Goal: Check status: Check status

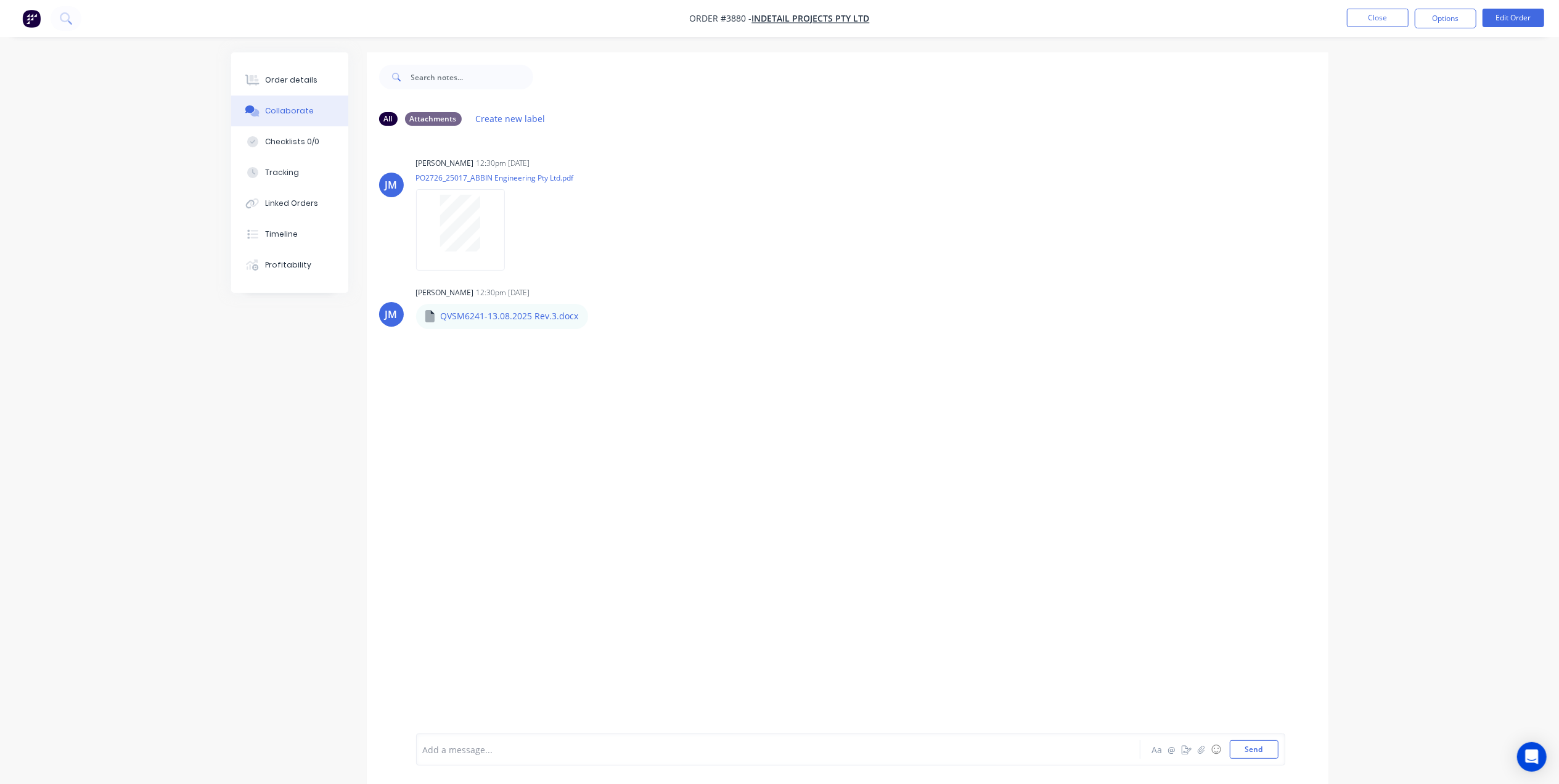
click at [307, 61] on div "Order details Collaborate Checklists 0/0 Tracking Linked Orders Timeline Profit…" at bounding box center [290, 172] width 117 height 240
click at [1409, 13] on ul "Close Options Edit Order" at bounding box center [1445, 19] width 227 height 19
click at [1367, 23] on button "Close" at bounding box center [1378, 18] width 61 height 19
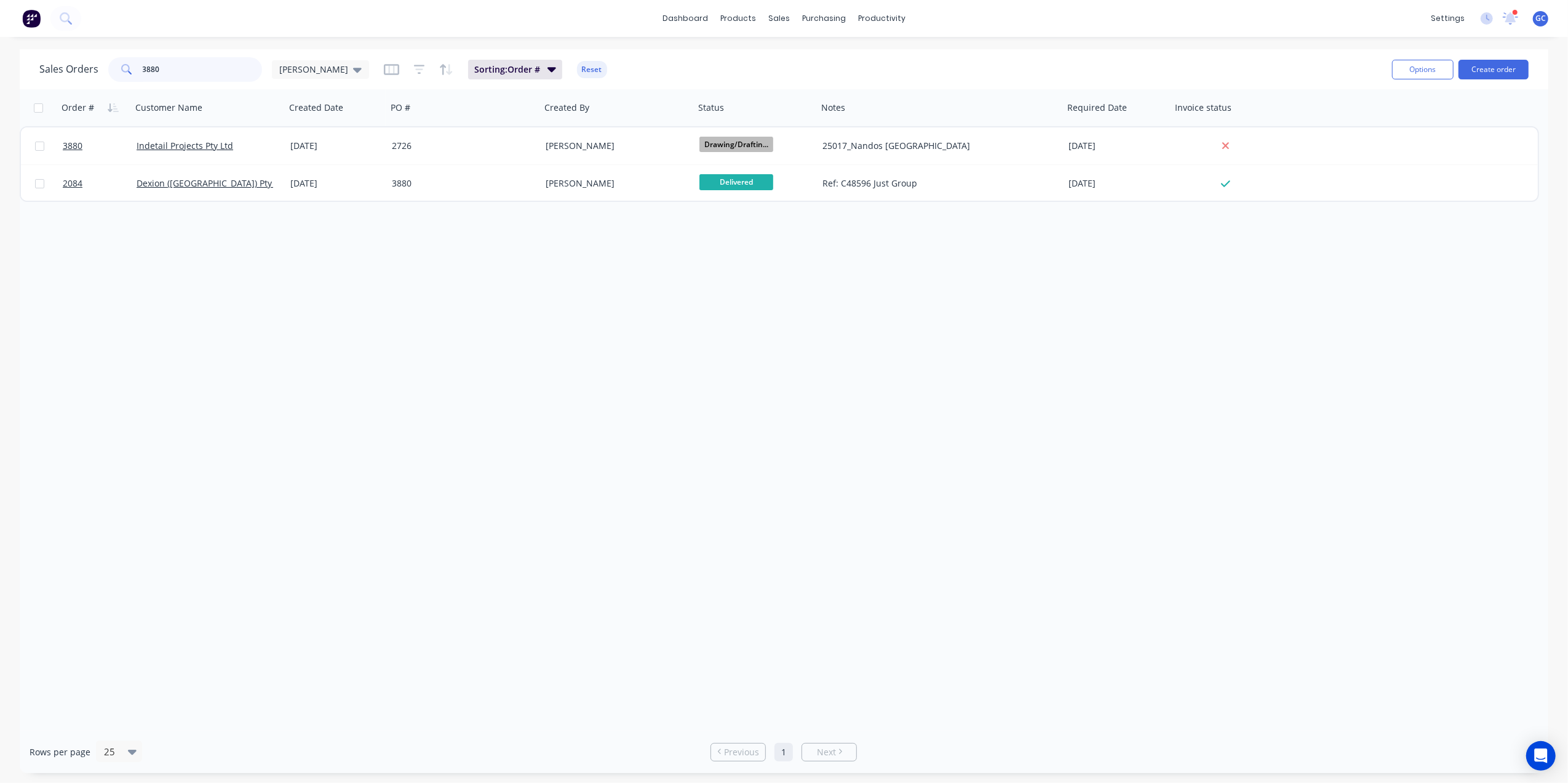
drag, startPoint x: 203, startPoint y: 77, endPoint x: 87, endPoint y: 75, distance: 116.0
click at [87, 75] on div "Sales Orders 3880 Gino" at bounding box center [204, 70] width 330 height 25
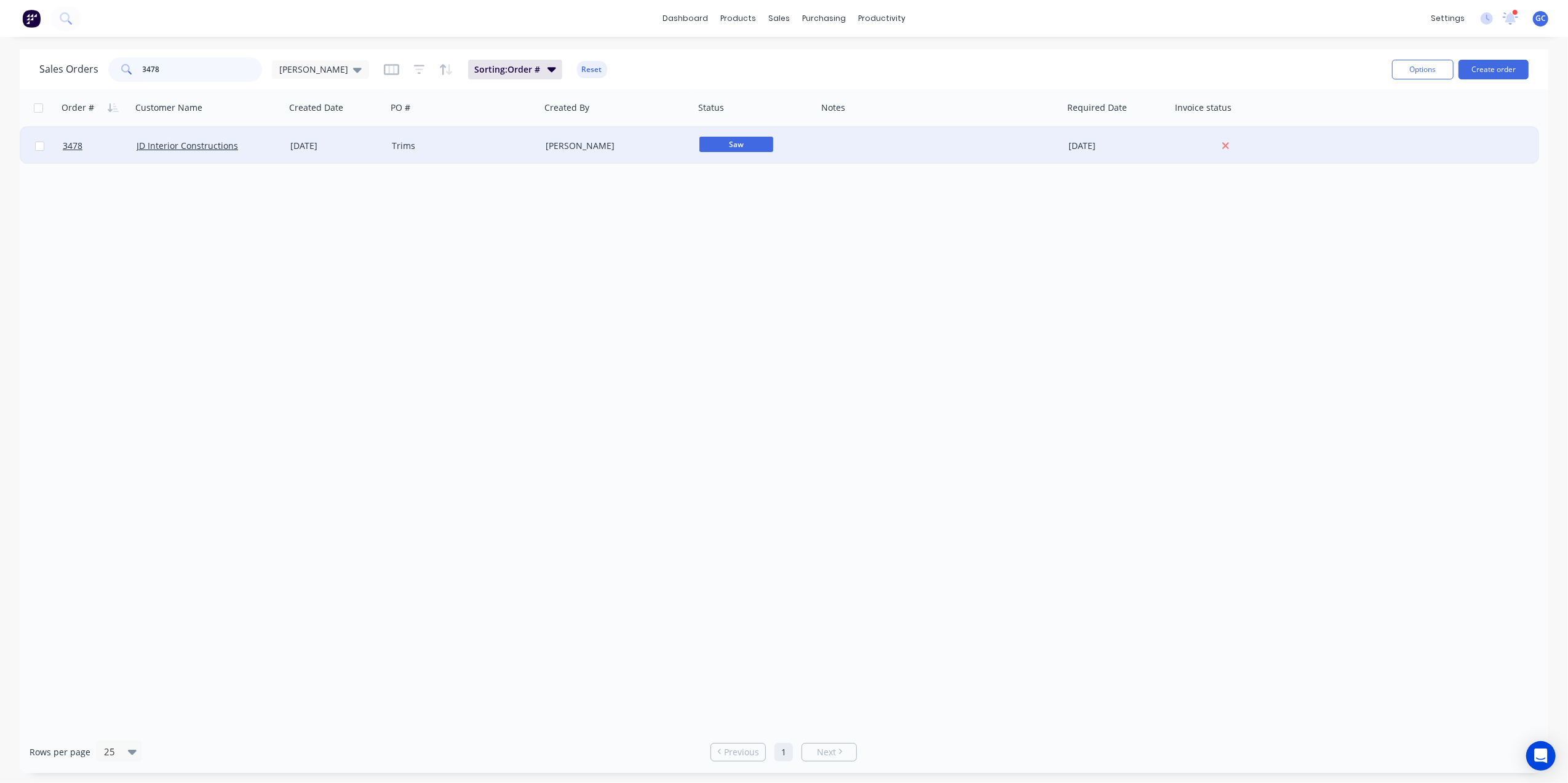
type input "3478"
click at [465, 141] on div "Trims" at bounding box center [460, 146] width 137 height 12
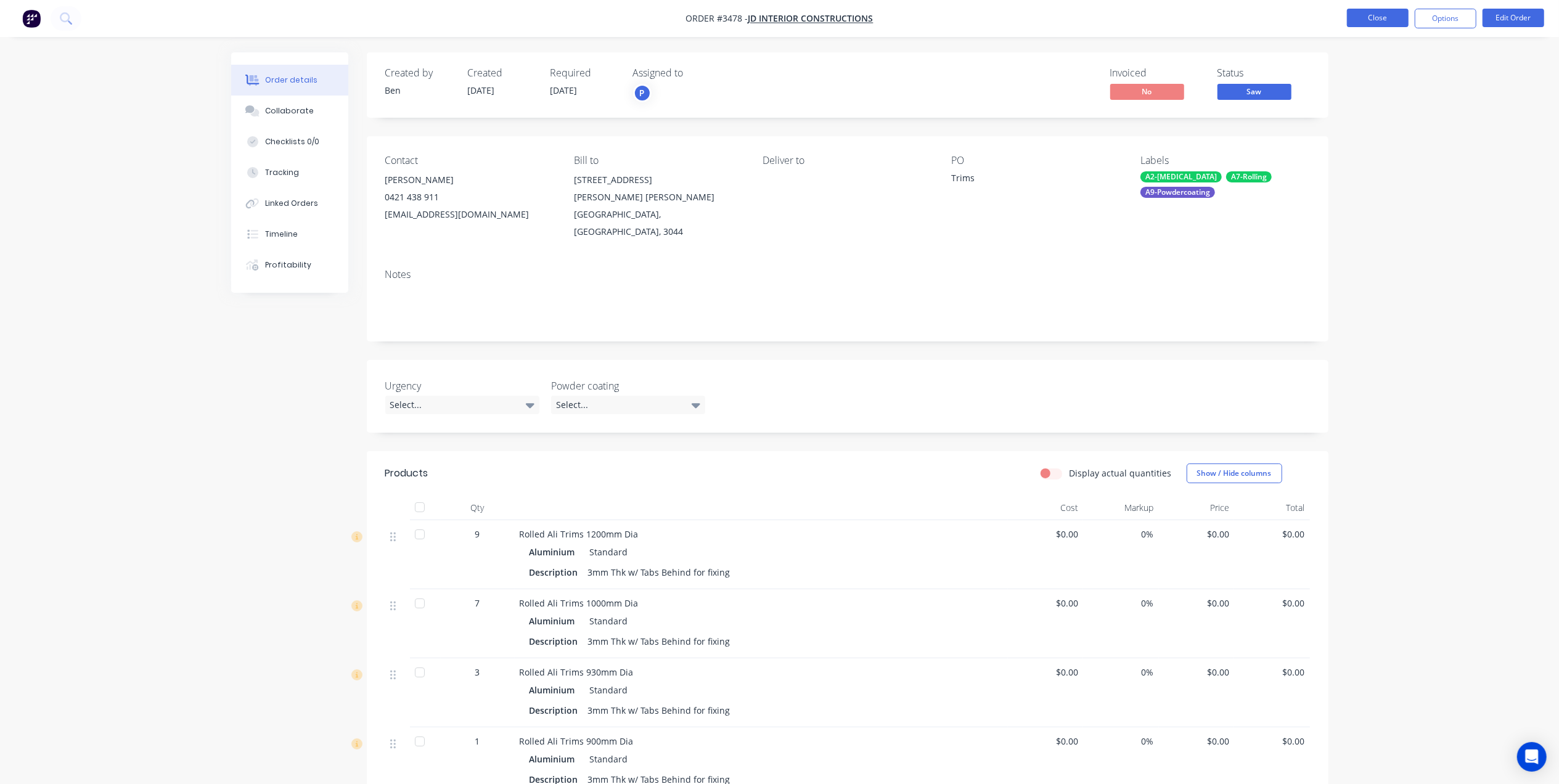
click at [1384, 17] on button "Close" at bounding box center [1378, 18] width 61 height 19
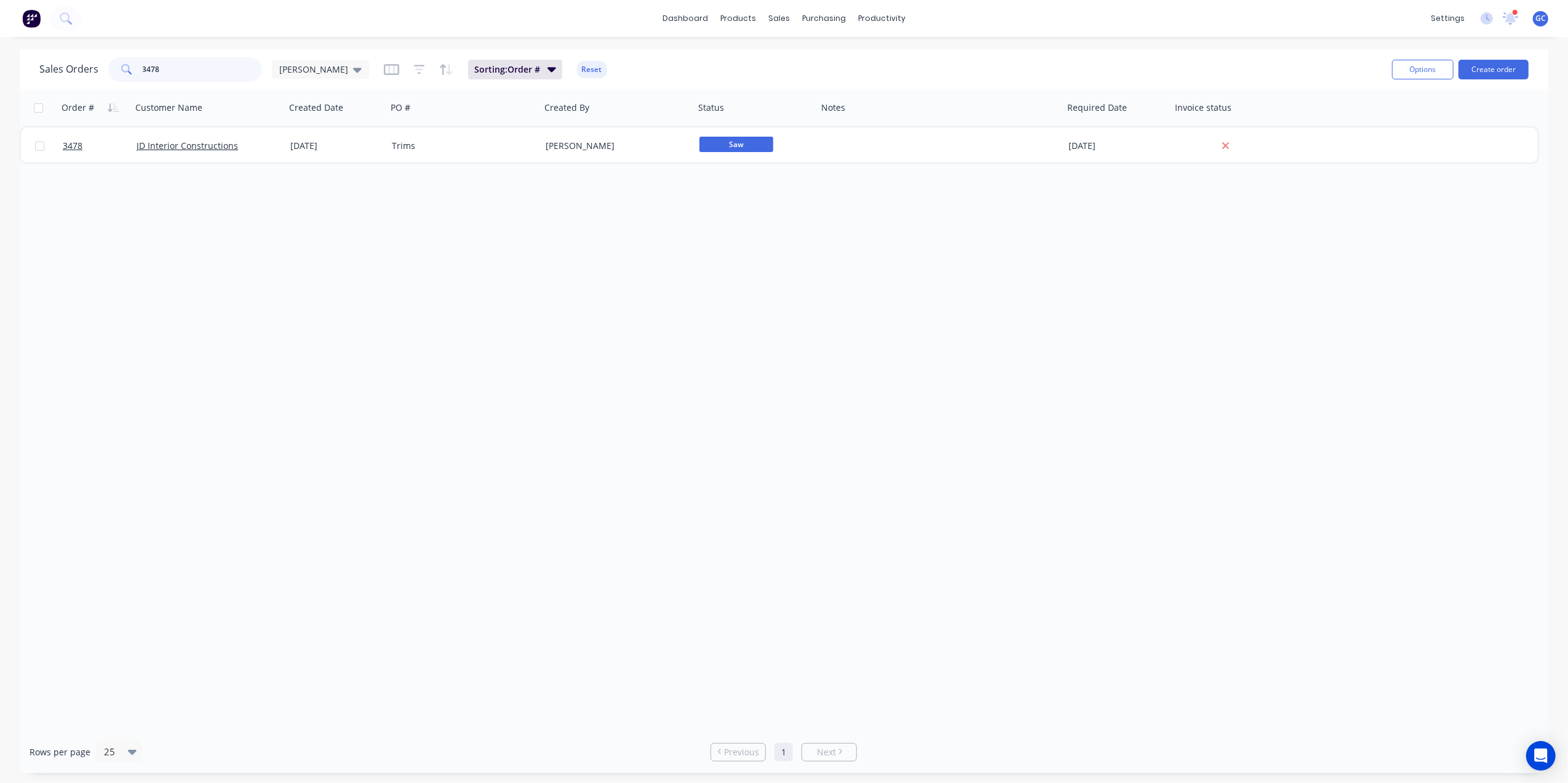
drag, startPoint x: 173, startPoint y: 73, endPoint x: 62, endPoint y: 50, distance: 113.4
click at [62, 50] on div "Sales Orders 3478 Gino Sorting: Order # Reset Options Create order" at bounding box center [783, 69] width 1528 height 40
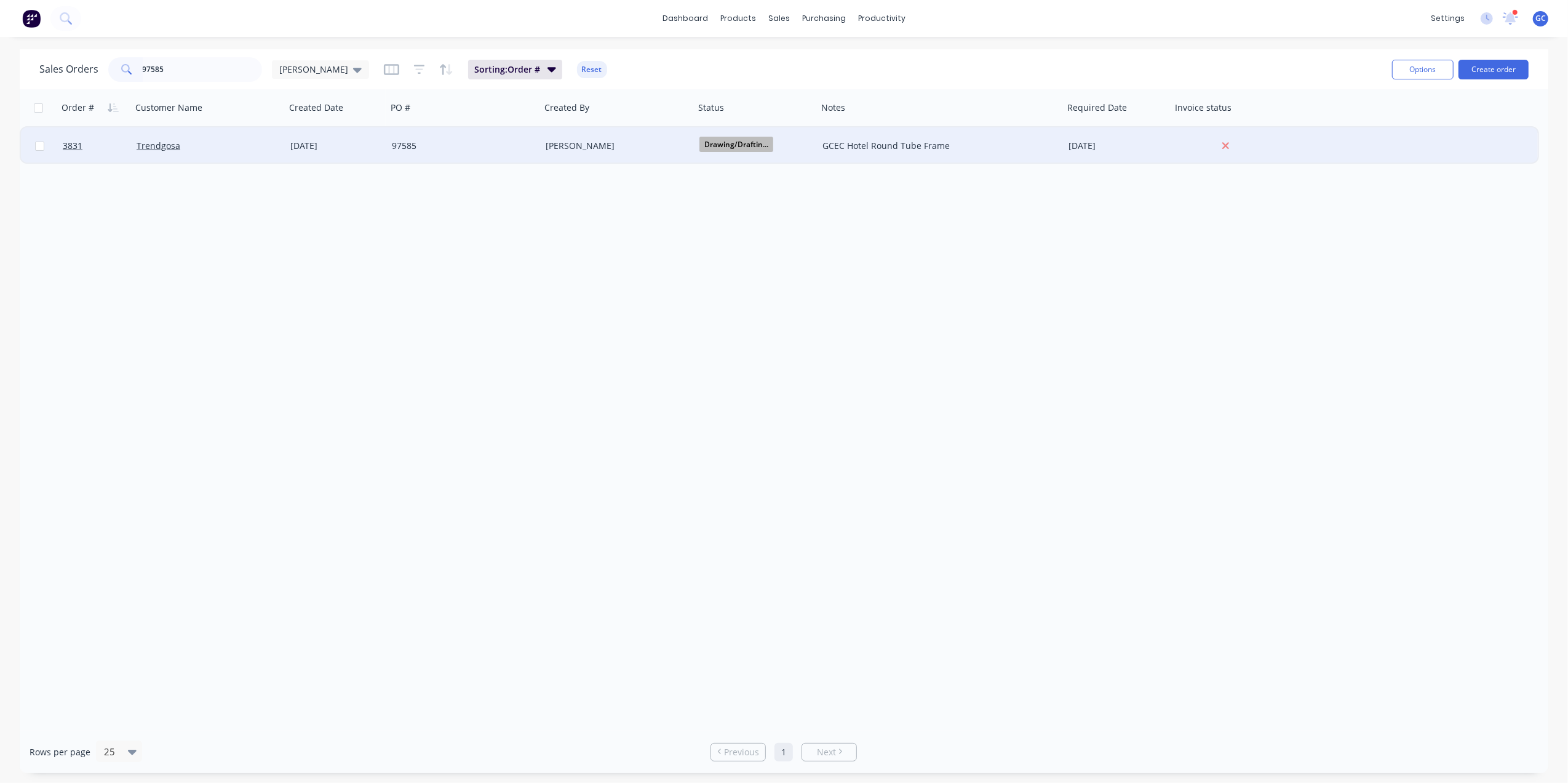
type input "97585"
click at [285, 148] on div "[DATE]" at bounding box center [336, 145] width 102 height 37
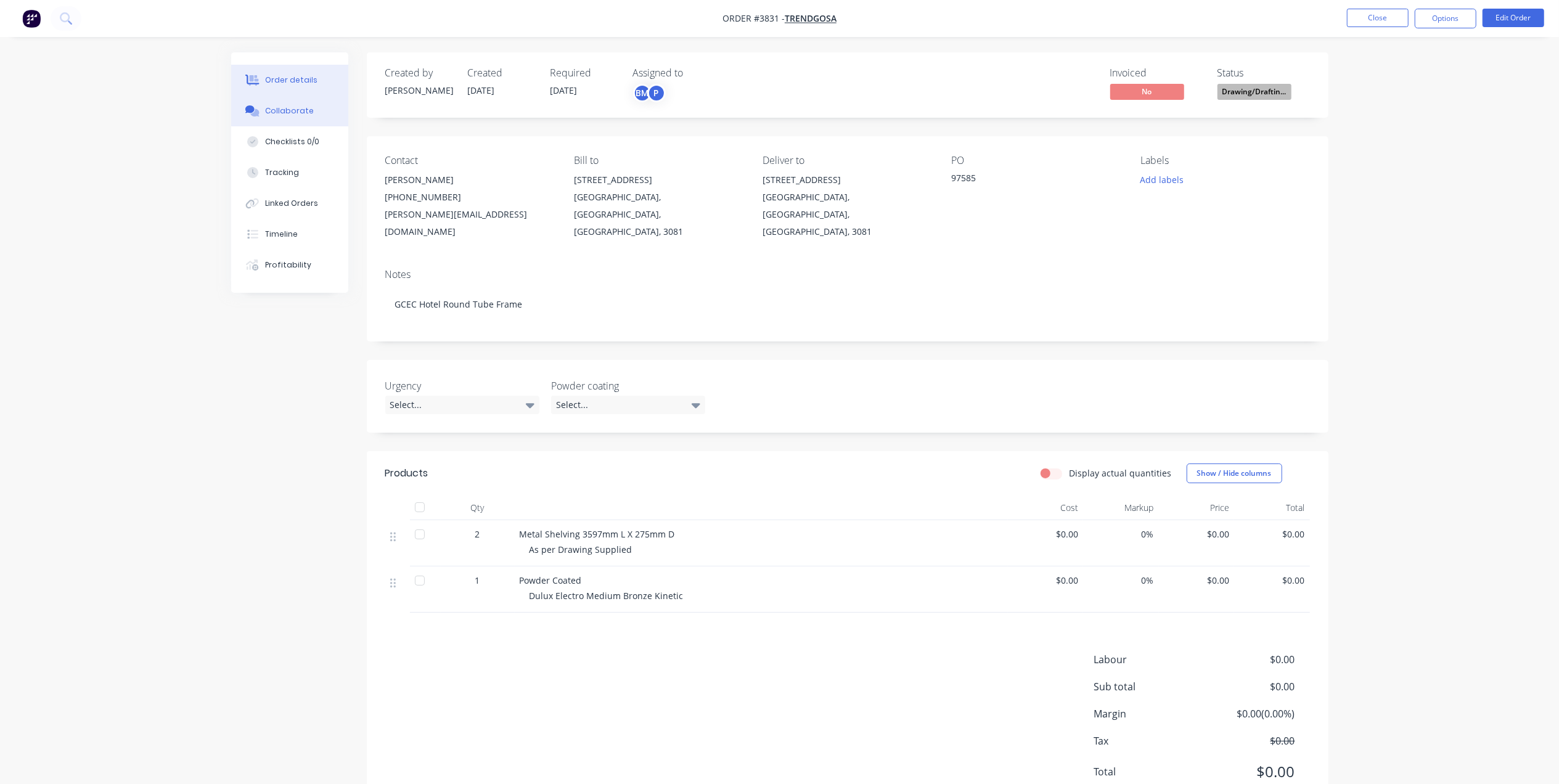
click at [294, 109] on div "Collaborate" at bounding box center [289, 111] width 49 height 11
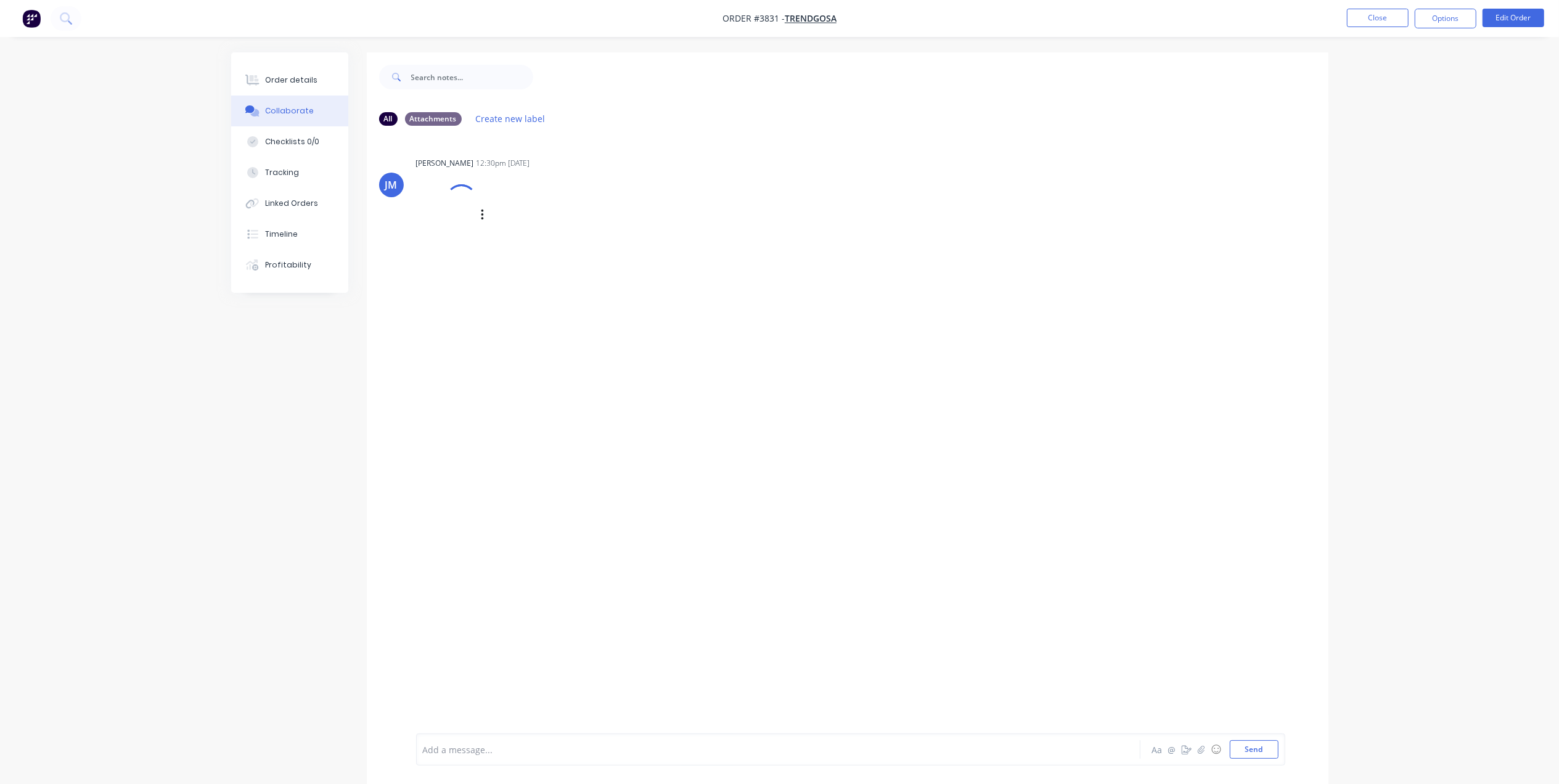
click at [474, 222] on div at bounding box center [446, 215] width 61 height 82
click at [319, 84] on button "Order details" at bounding box center [290, 79] width 117 height 31
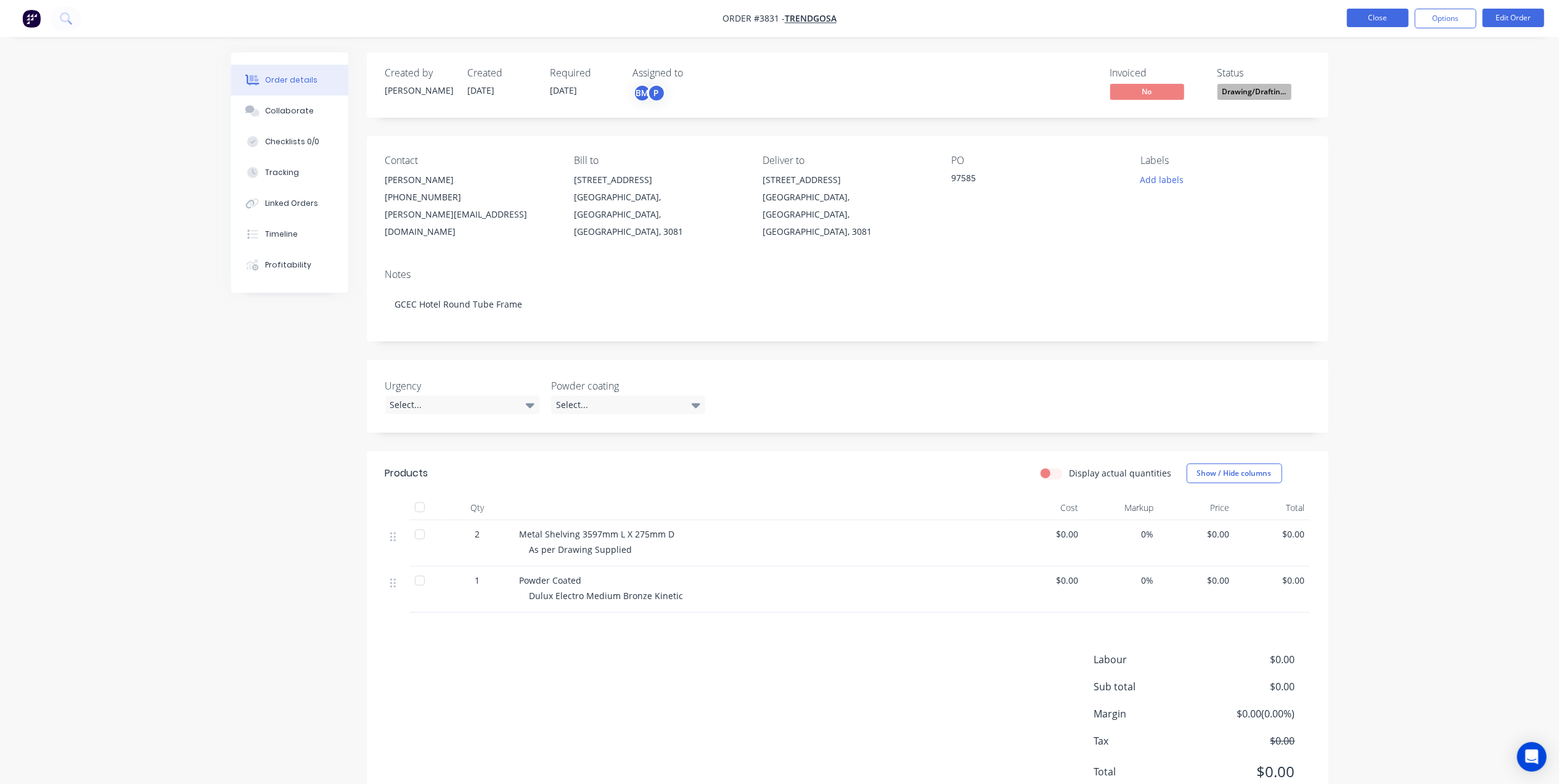
click at [1369, 12] on button "Close" at bounding box center [1378, 18] width 61 height 19
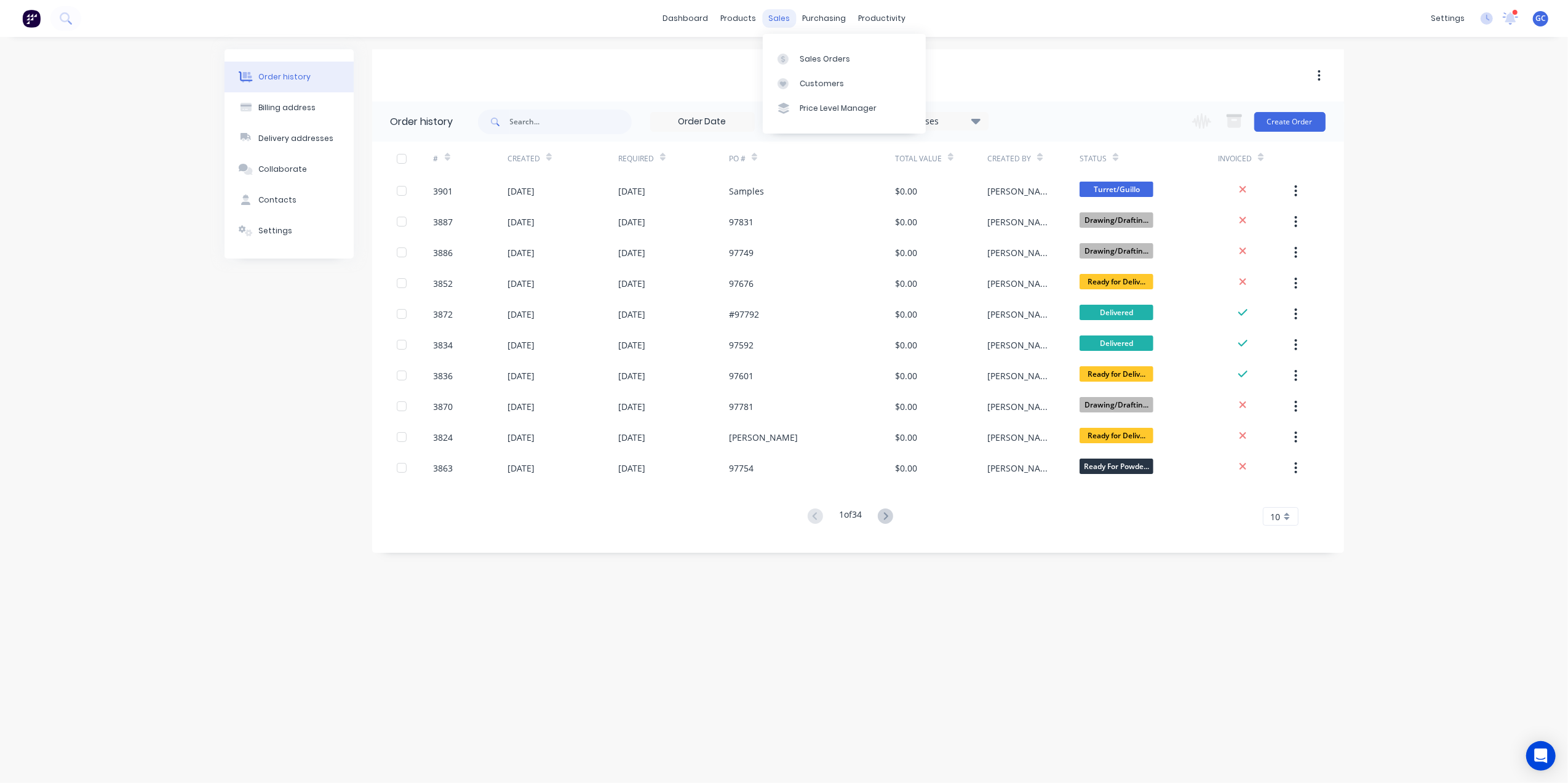
click at [776, 17] on div "sales" at bounding box center [779, 18] width 34 height 19
drag, startPoint x: 800, startPoint y: 52, endPoint x: 793, endPoint y: 54, distance: 7.3
click at [800, 54] on div "Sales Orders" at bounding box center [824, 59] width 50 height 11
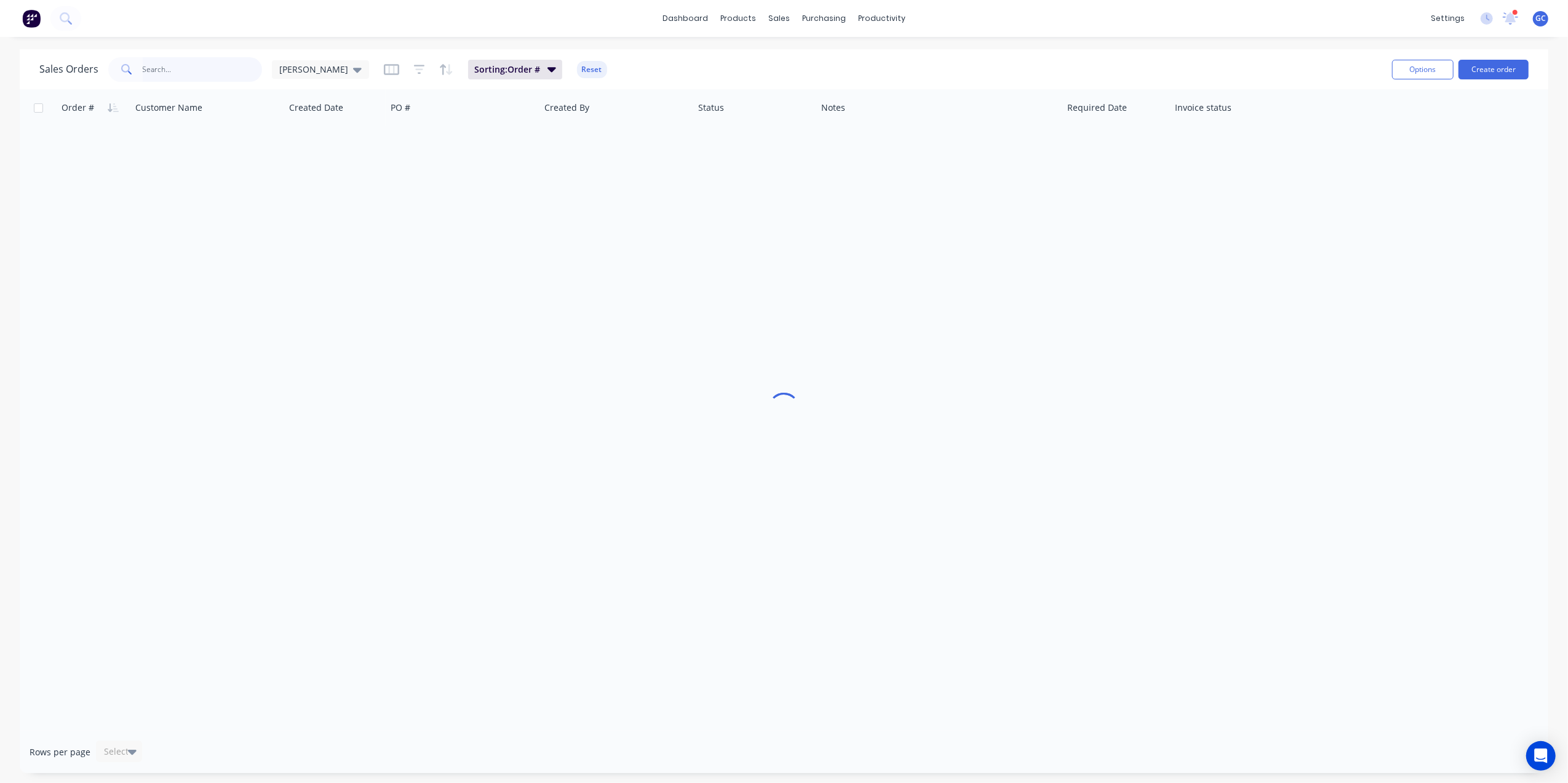
click at [214, 67] on input "text" at bounding box center [203, 70] width 120 height 25
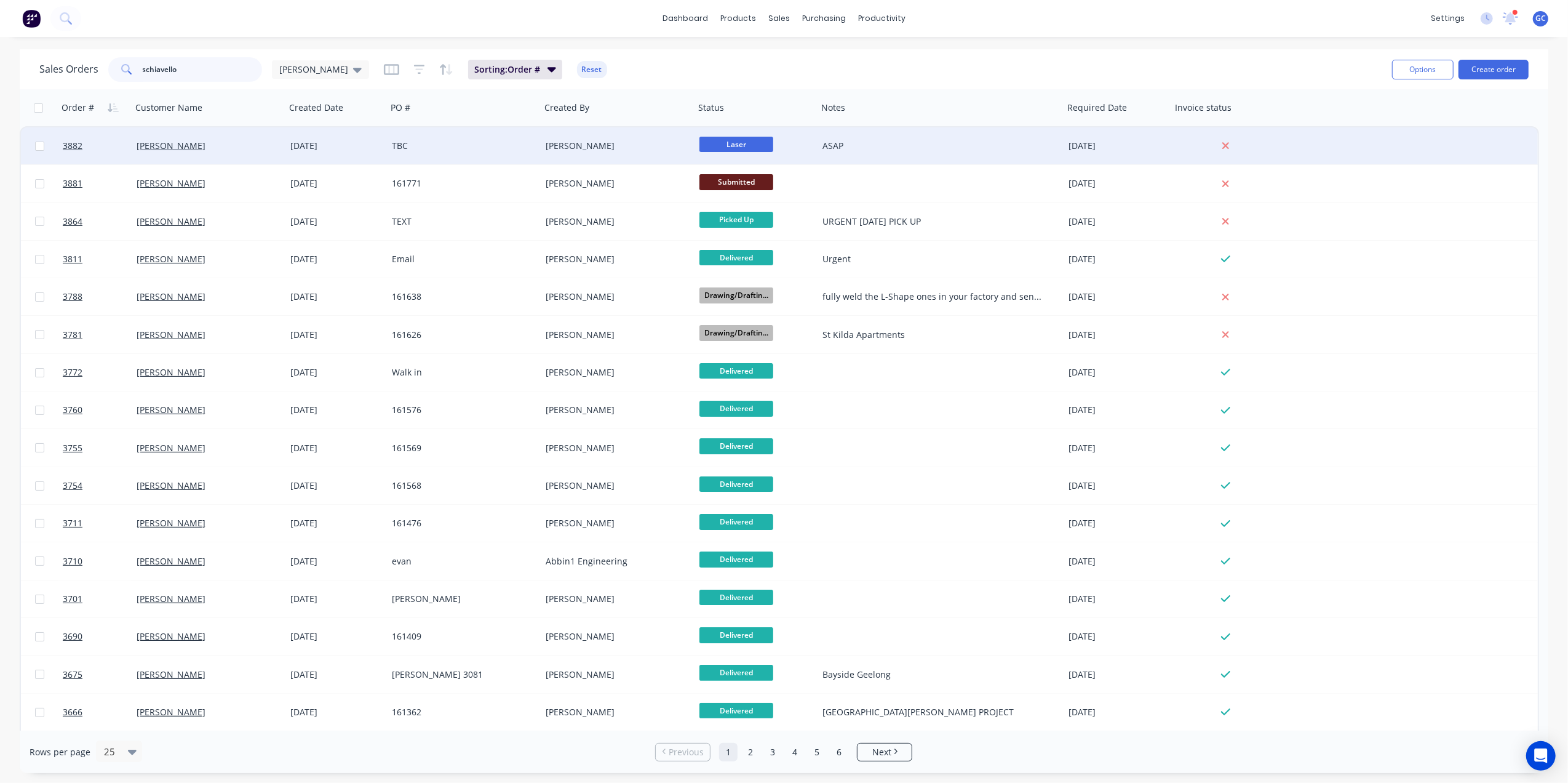
type input "schiavello"
click at [499, 138] on div "TBC" at bounding box center [464, 145] width 154 height 37
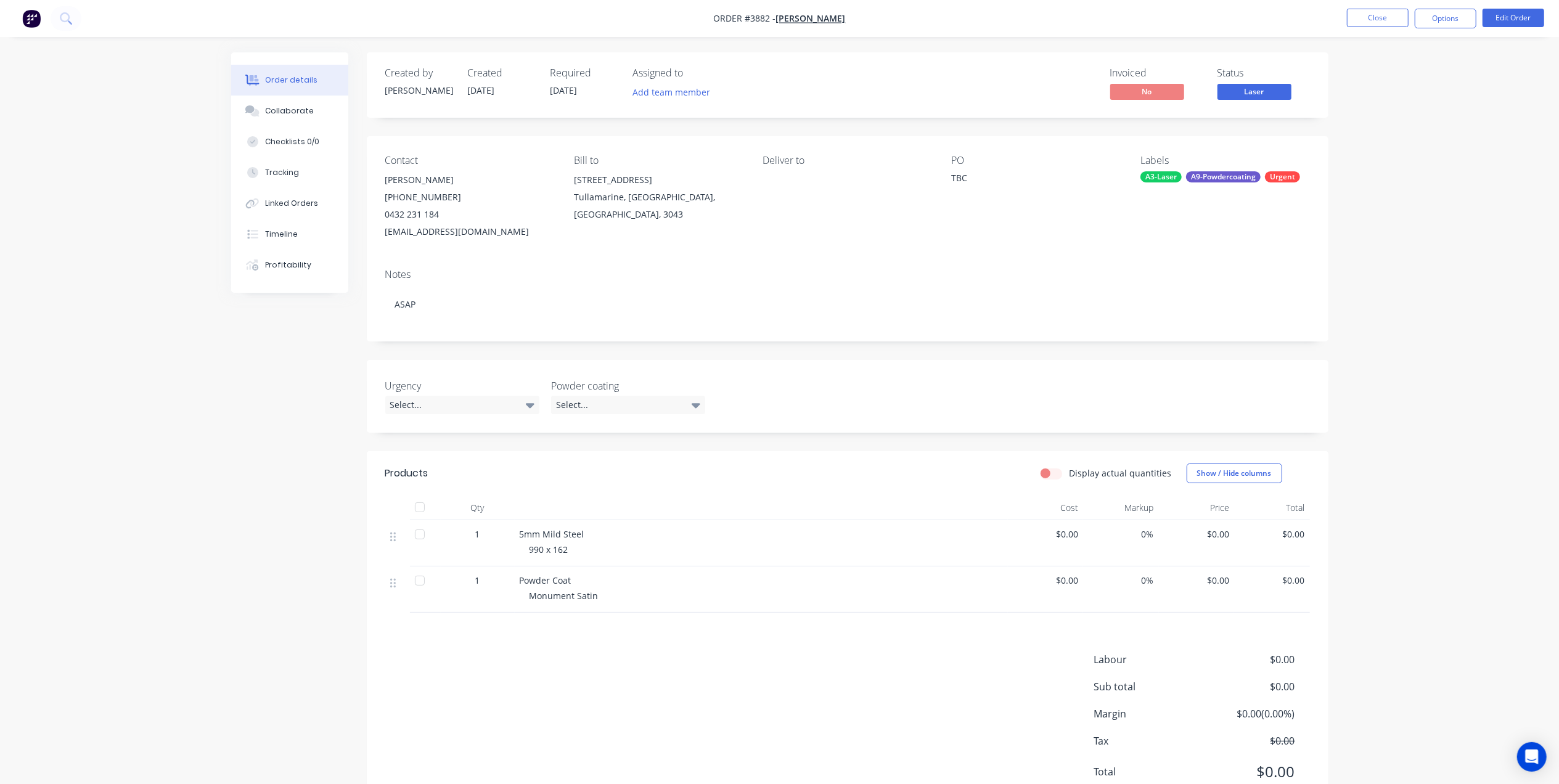
click at [1405, 28] on li "Close" at bounding box center [1378, 19] width 61 height 19
click at [1375, 15] on button "Close" at bounding box center [1378, 18] width 61 height 19
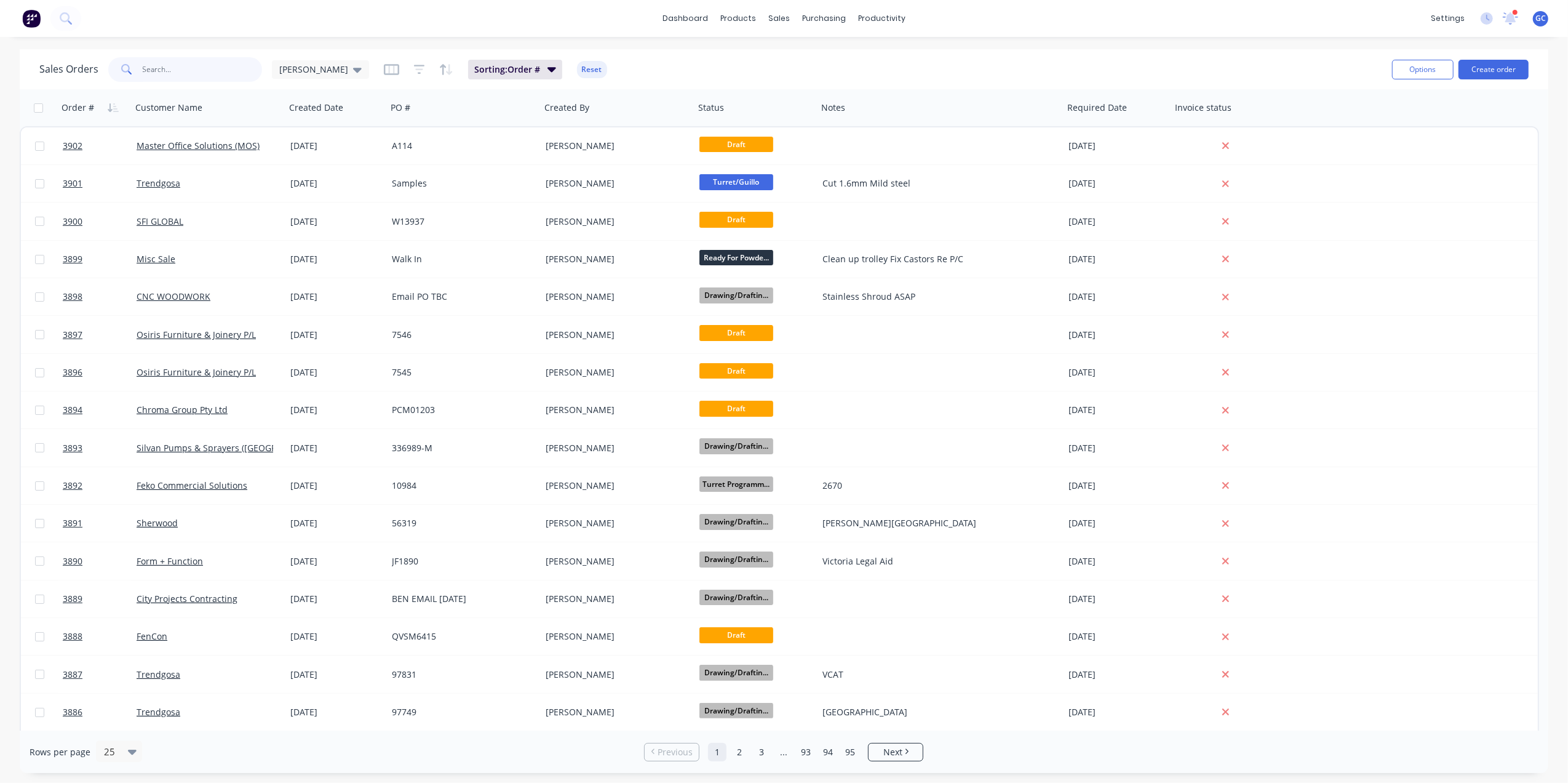
click at [219, 60] on input "text" at bounding box center [203, 70] width 120 height 25
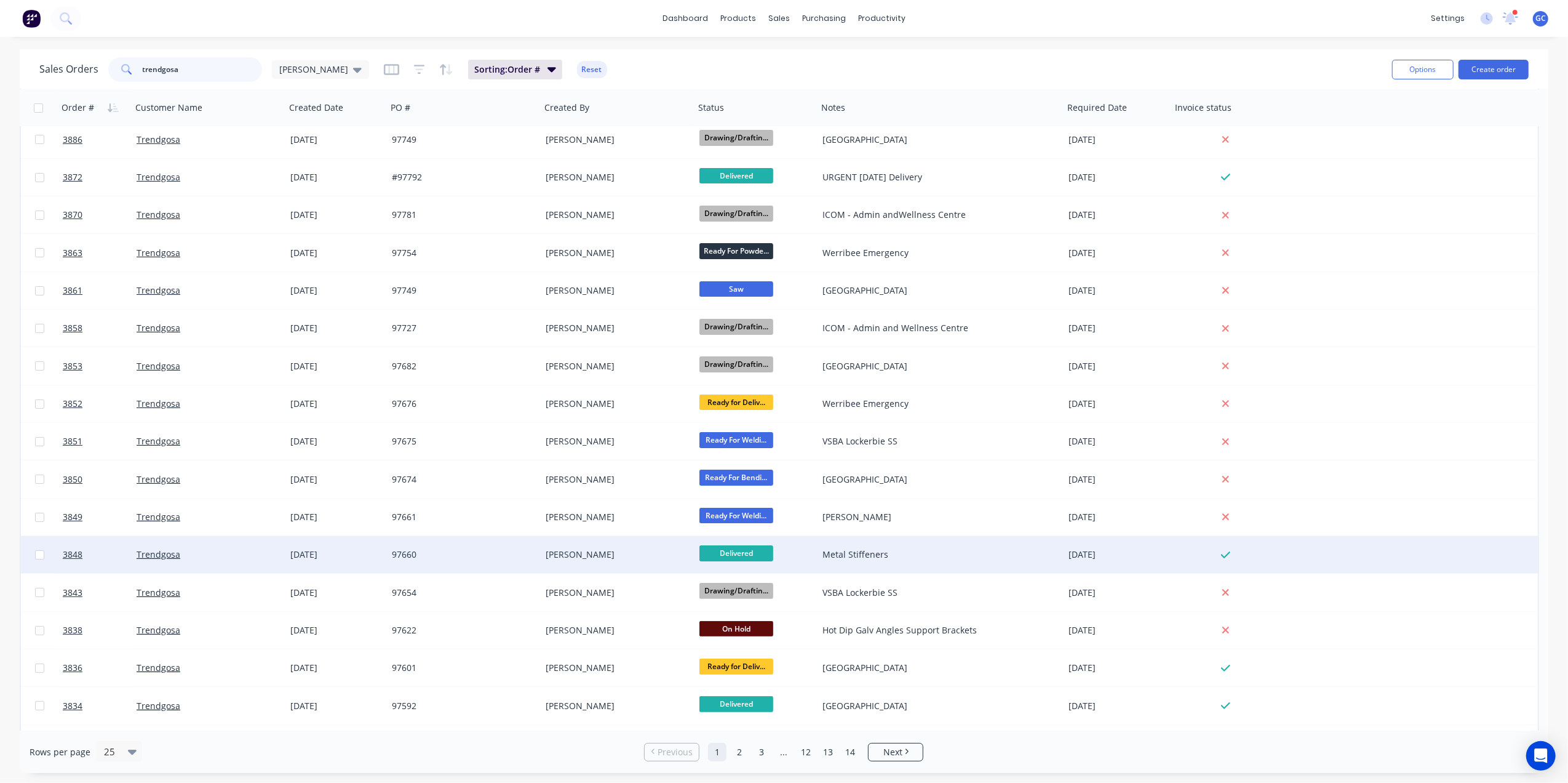
scroll to position [164, 0]
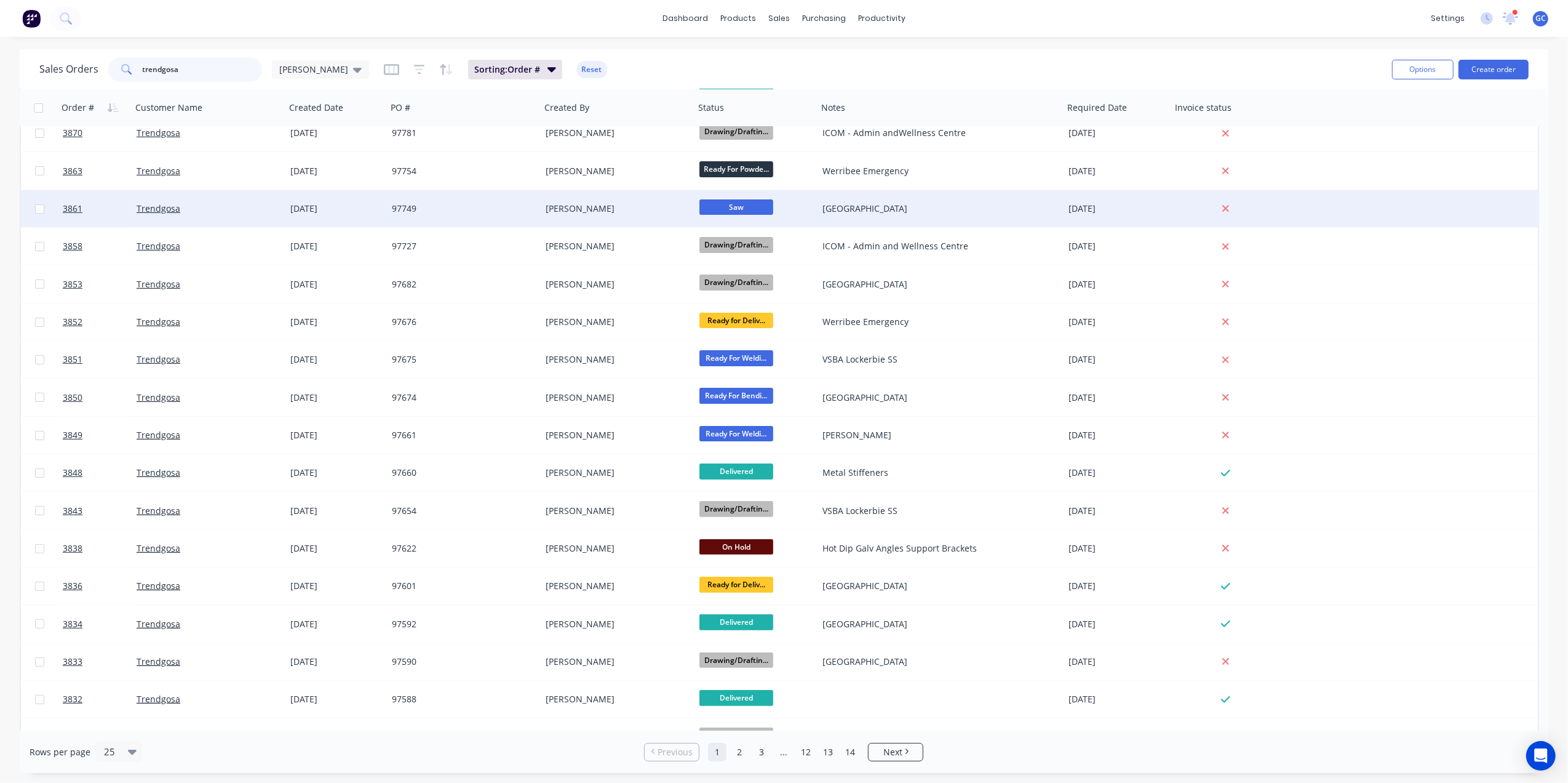
type input "trendgosa"
click at [638, 219] on div "[PERSON_NAME]" at bounding box center [617, 208] width 154 height 37
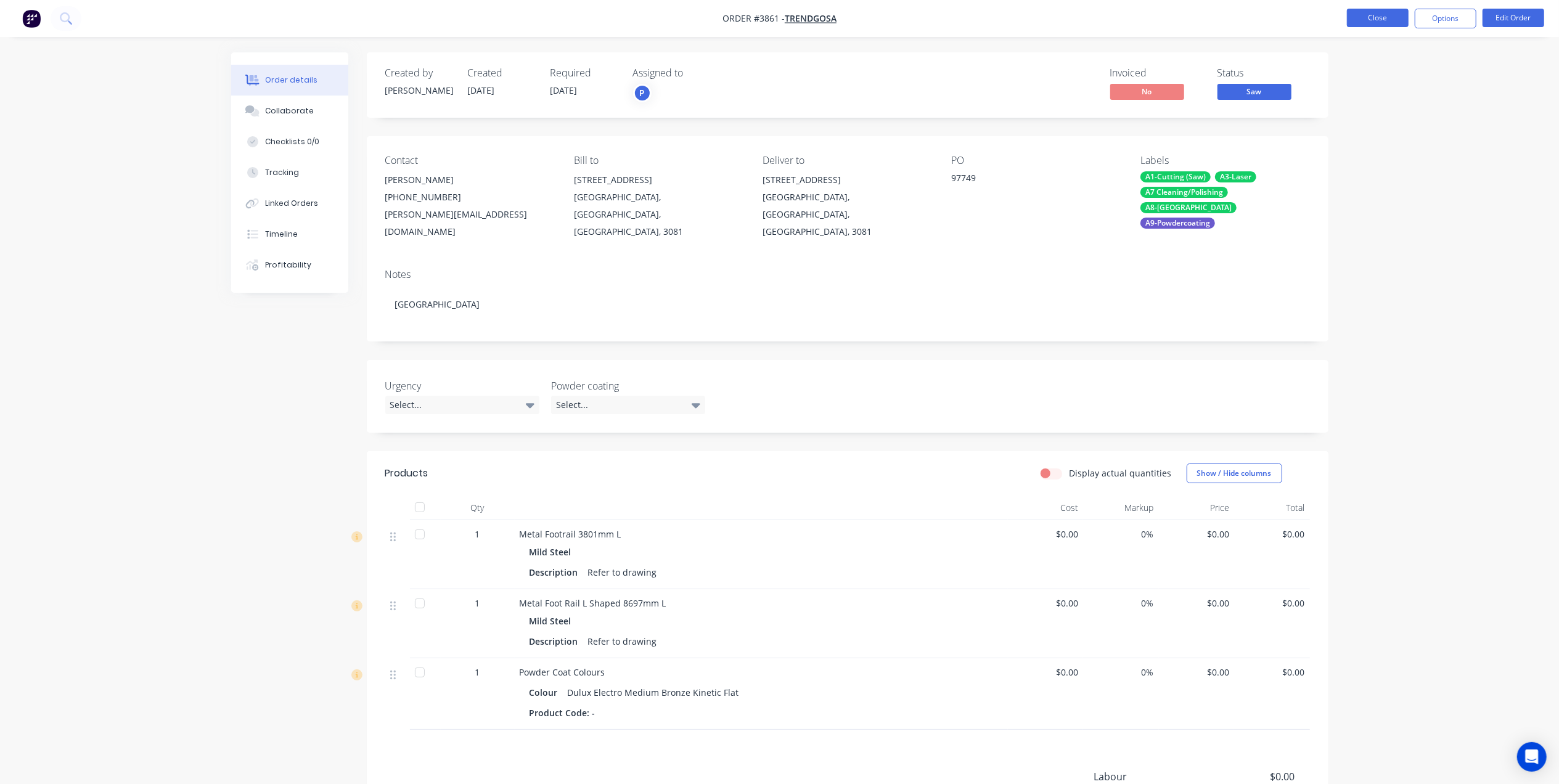
click at [1360, 13] on button "Close" at bounding box center [1378, 18] width 61 height 19
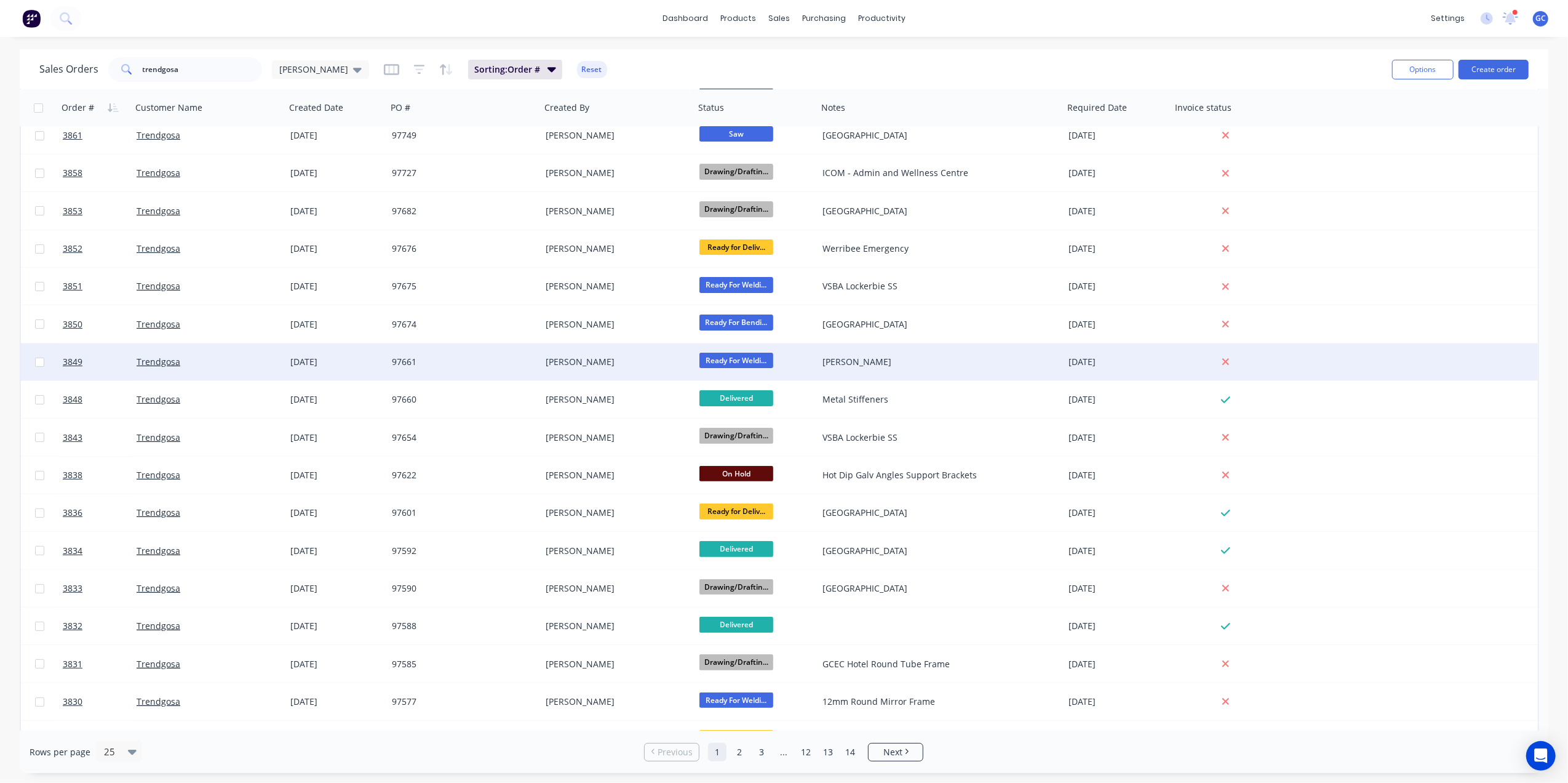
scroll to position [246, 0]
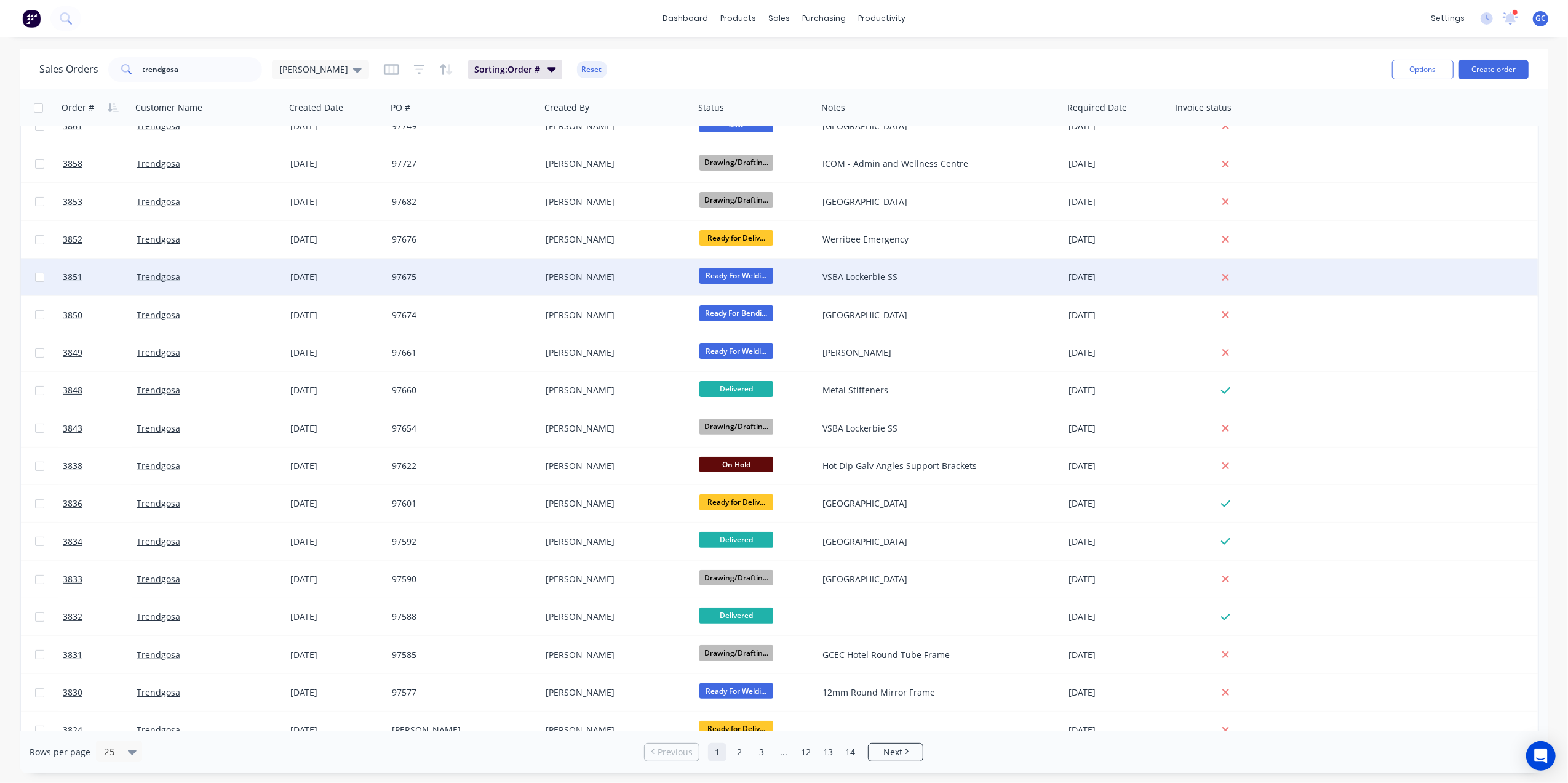
click at [665, 280] on div "[PERSON_NAME]" at bounding box center [614, 277] width 137 height 12
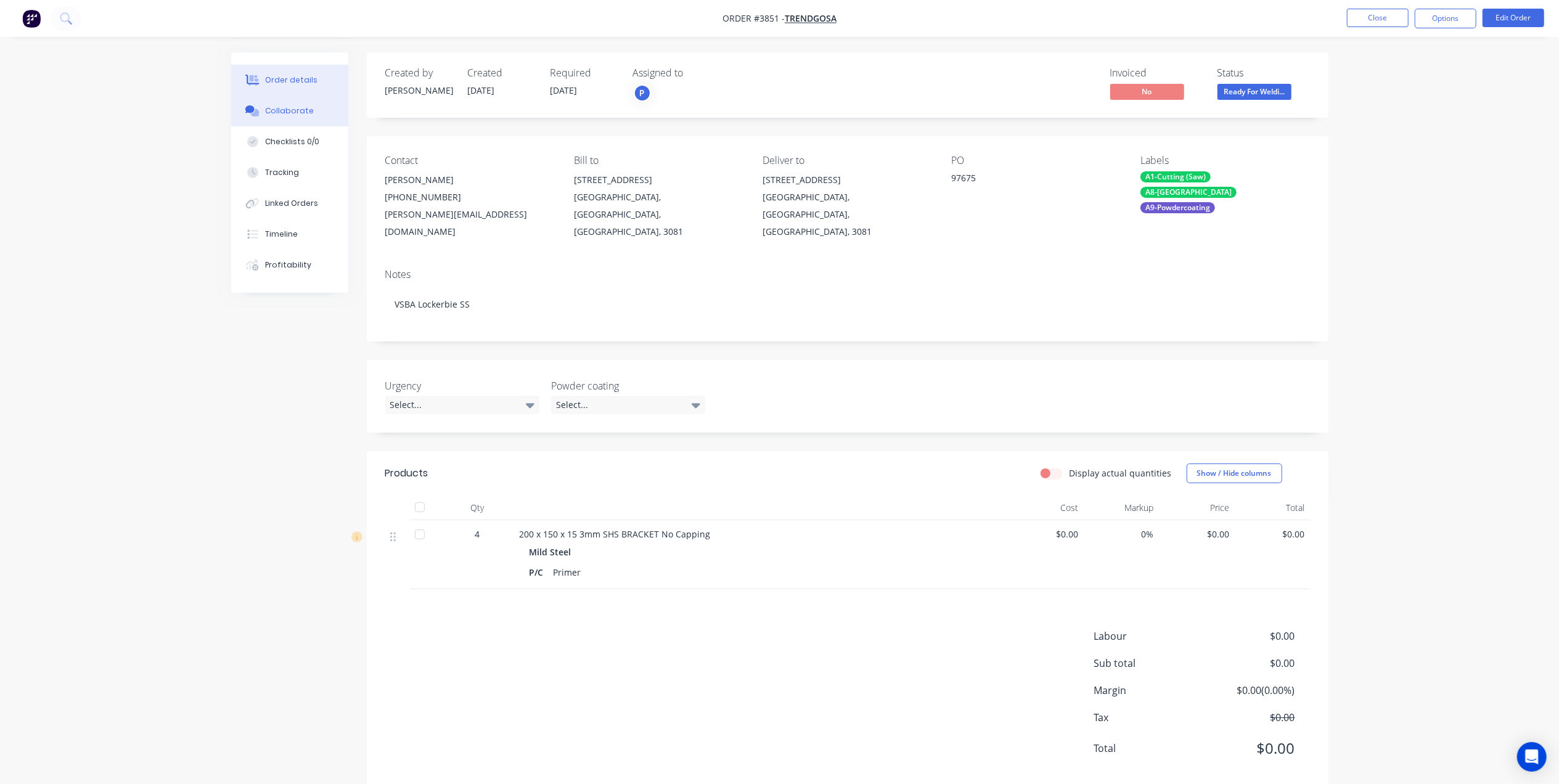
click at [288, 100] on button "Collaborate" at bounding box center [290, 111] width 117 height 31
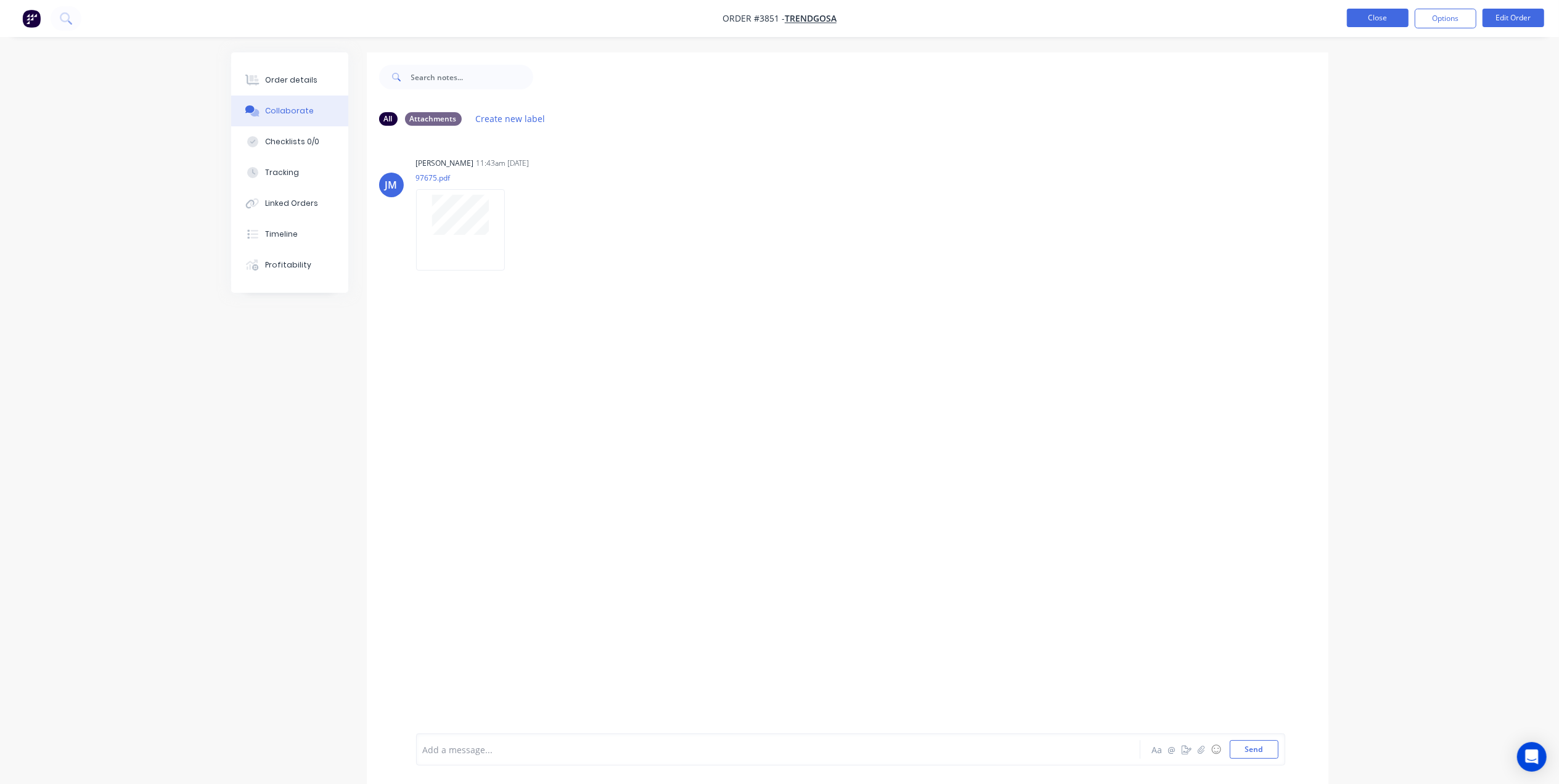
click at [1369, 19] on button "Close" at bounding box center [1378, 18] width 61 height 19
